Goal: Information Seeking & Learning: Learn about a topic

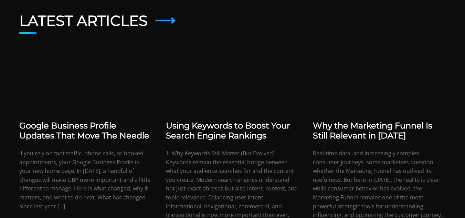
scroll to position [1176, 0]
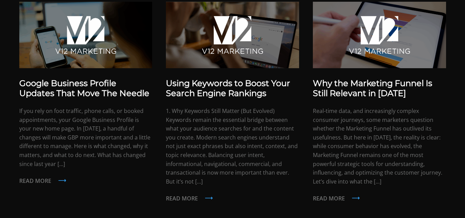
click at [345, 159] on p "Real-time data, and increasingly complex consumer journeys, some marketers ques…" at bounding box center [379, 146] width 133 height 79
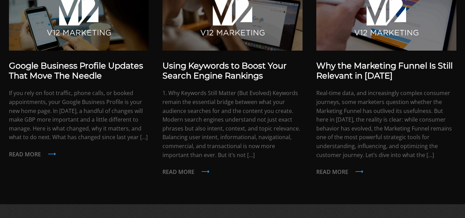
scroll to position [1295, 0]
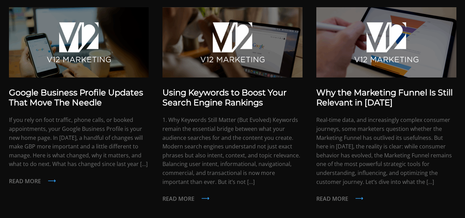
click at [435, 161] on p "Real-time data, and increasingly complex consumer journeys, some marketers ques…" at bounding box center [386, 151] width 140 height 71
